Goal: Information Seeking & Learning: Learn about a topic

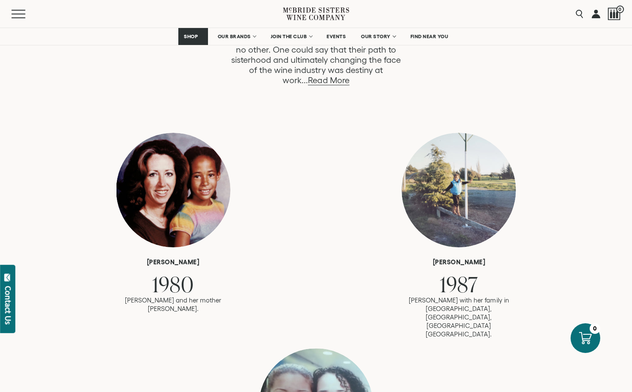
scroll to position [404, 0]
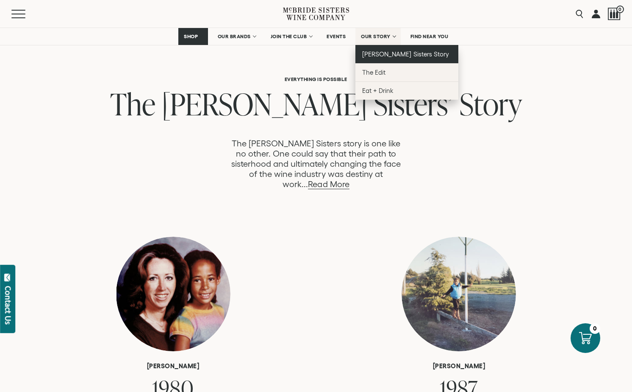
click at [387, 52] on span "[PERSON_NAME] Sisters Story" at bounding box center [405, 53] width 87 height 7
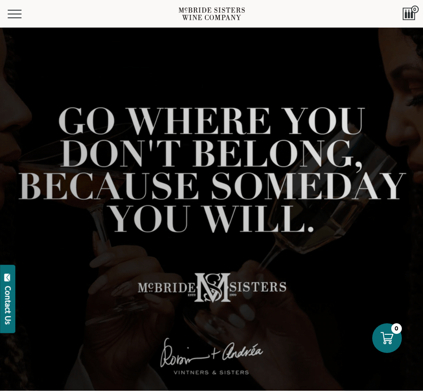
scroll to position [36, 0]
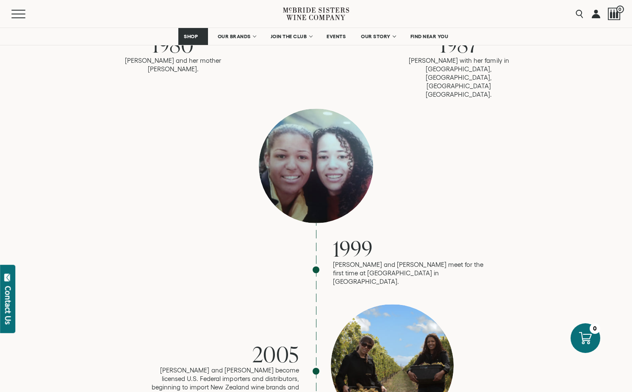
scroll to position [753, 0]
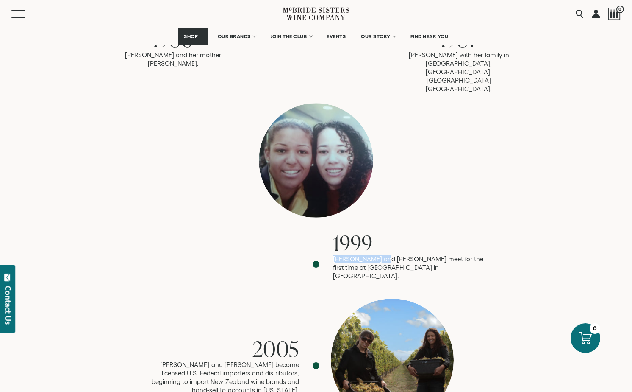
drag, startPoint x: 384, startPoint y: 222, endPoint x: 330, endPoint y: 223, distance: 54.3
click at [330, 223] on div "1999 [PERSON_NAME] and [PERSON_NAME] meet for the first time at [GEOGRAPHIC_DAT…" at bounding box center [316, 191] width 339 height 177
copy p "[PERSON_NAME] and [PERSON_NAME]"
